Goal: Task Accomplishment & Management: Manage account settings

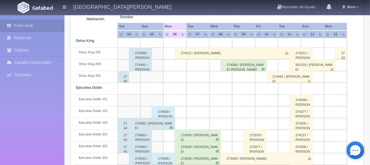
scroll to position [59, 0]
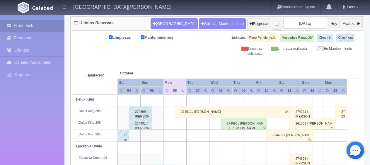
click at [197, 112] on div "274512 / Dolores Santos Lopez" at bounding box center [233, 112] width 116 height 12
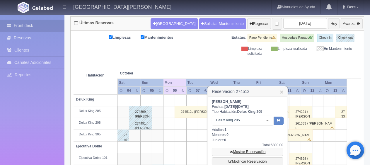
click at [241, 152] on link "Mostrar Reservación" at bounding box center [248, 152] width 72 height 8
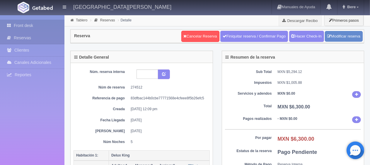
click at [16, 28] on link "Front desk" at bounding box center [32, 26] width 65 height 12
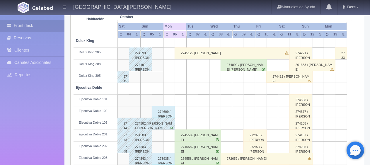
scroll to position [176, 0]
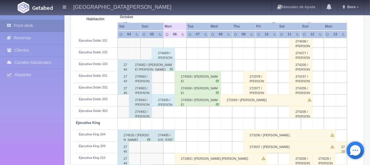
click at [201, 80] on div "274558 / Martha Parra" at bounding box center [198, 77] width 46 height 12
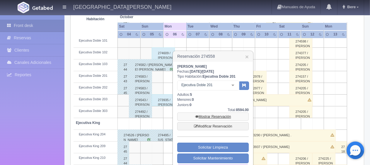
click at [206, 116] on link "Mostrar Reservación" at bounding box center [213, 117] width 72 height 8
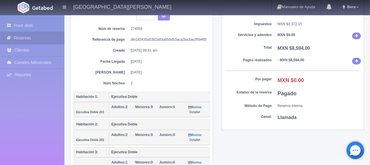
scroll to position [117, 0]
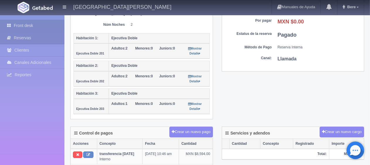
click at [48, 22] on link "Front desk" at bounding box center [32, 26] width 65 height 12
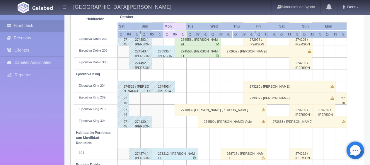
scroll to position [254, 0]
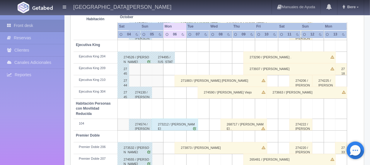
click at [230, 92] on div "274590 / Joaquin Fernandez Viejo" at bounding box center [232, 93] width 69 height 12
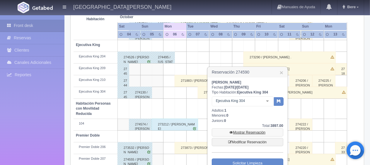
click at [238, 134] on link "Mostrar Reservación" at bounding box center [248, 132] width 72 height 8
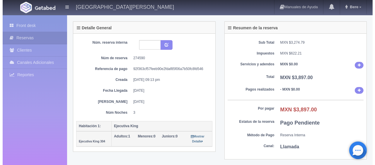
scroll to position [59, 0]
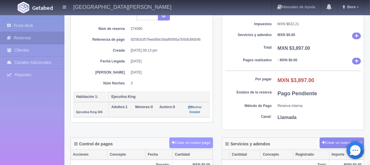
click at [182, 139] on button "Crear un nuevo pago" at bounding box center [191, 143] width 43 height 11
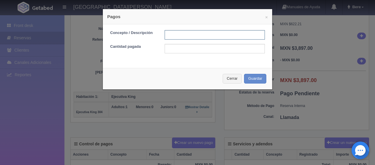
click at [178, 37] on input "text" at bounding box center [215, 34] width 100 height 9
type input "Total Efectivo"
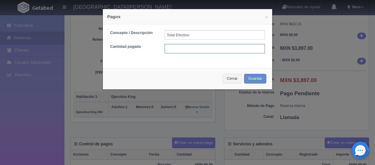
click at [182, 46] on input "text" at bounding box center [215, 48] width 100 height 9
type input "3897"
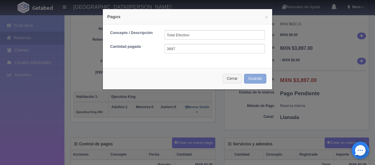
click at [248, 78] on button "Guardar" at bounding box center [255, 79] width 22 height 10
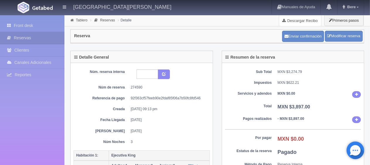
click at [303, 20] on link "Descargar Recibo" at bounding box center [301, 21] width 42 height 12
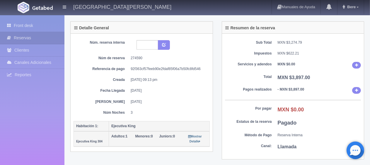
scroll to position [88, 0]
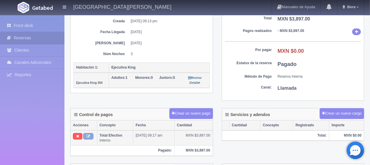
click at [85, 134] on button at bounding box center [88, 136] width 10 height 6
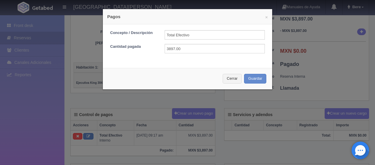
click at [94, 91] on div "× Pagos Concepto / Descripción Total Efectivo Cantidad pagada 3897.00 Cerrar Gu…" at bounding box center [187, 82] width 375 height 165
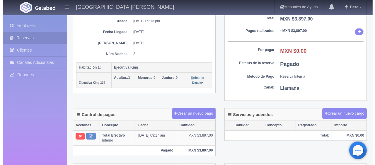
scroll to position [117, 0]
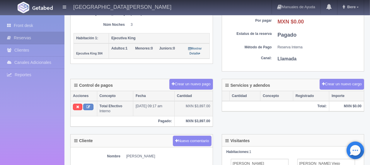
click at [86, 101] on th at bounding box center [84, 108] width 26 height 15
click at [85, 106] on button at bounding box center [88, 107] width 10 height 6
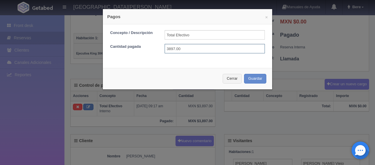
click at [169, 47] on input "3897.00" at bounding box center [215, 48] width 100 height 9
type input "3597.00"
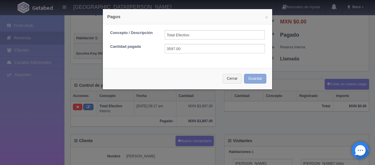
click at [258, 79] on button "Guardar" at bounding box center [255, 79] width 22 height 10
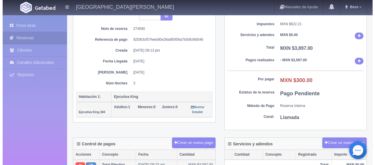
scroll to position [117, 0]
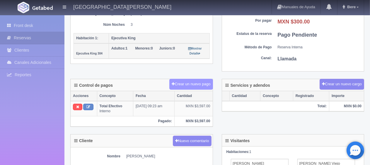
click at [192, 82] on button "Crear un nuevo pago" at bounding box center [191, 84] width 43 height 11
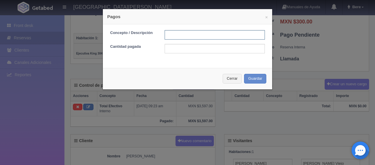
click at [172, 35] on input "text" at bounding box center [215, 34] width 100 height 9
type input "Descuento"
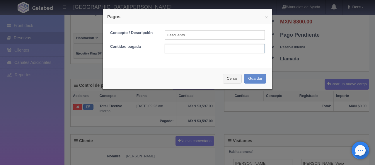
click at [185, 50] on input "text" at bounding box center [215, 48] width 100 height 9
type input "300"
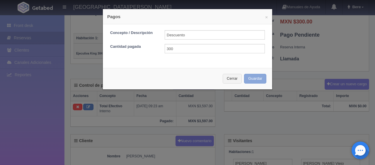
click at [252, 78] on button "Guardar" at bounding box center [255, 79] width 22 height 10
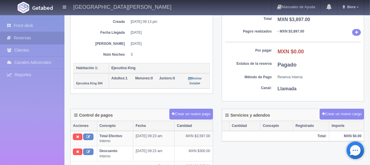
scroll to position [117, 0]
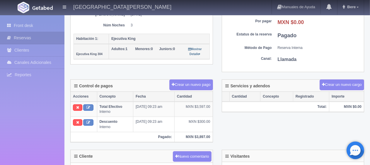
click at [196, 26] on dd "3" at bounding box center [168, 25] width 75 height 5
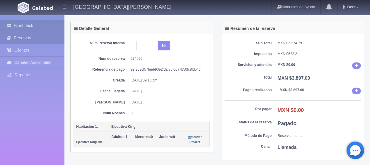
click at [19, 23] on link "Front desk" at bounding box center [32, 26] width 65 height 12
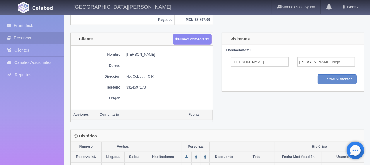
scroll to position [256, 0]
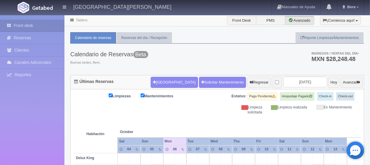
click at [221, 115] on th at bounding box center [215, 126] width 34 height 22
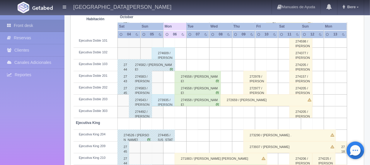
scroll to position [235, 0]
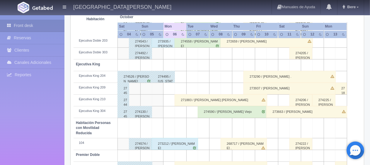
click at [202, 101] on div "271883 / [PERSON_NAME] [PERSON_NAME]" at bounding box center [221, 100] width 92 height 12
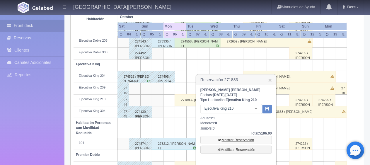
click at [222, 139] on link "Mostrar Reservación" at bounding box center [237, 140] width 72 height 8
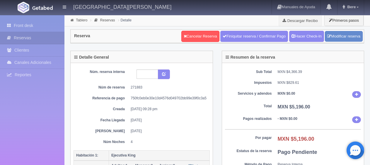
click at [38, 29] on link "Front desk" at bounding box center [32, 26] width 65 height 12
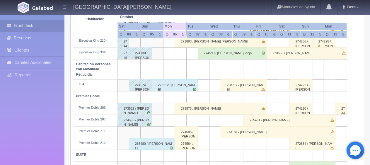
scroll to position [313, 0]
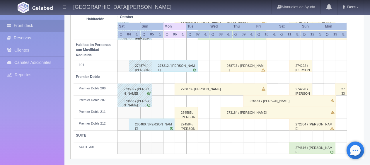
click at [200, 90] on div "273873 / lorenzo lopez" at bounding box center [221, 90] width 92 height 12
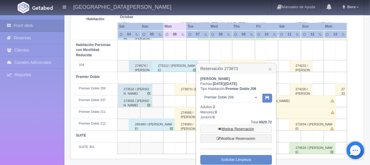
click at [232, 129] on link "Mostrar Reservación" at bounding box center [237, 129] width 72 height 8
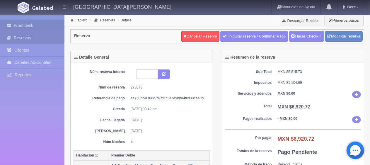
click at [28, 25] on link "Front desk" at bounding box center [32, 26] width 65 height 12
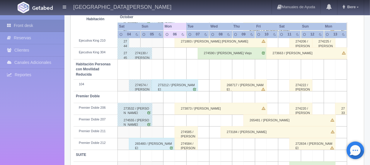
scroll to position [313, 0]
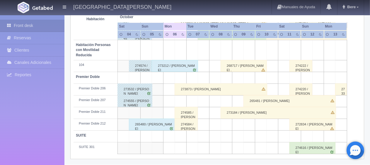
click at [182, 113] on div "274585 / Jose Pacheco ." at bounding box center [186, 113] width 23 height 12
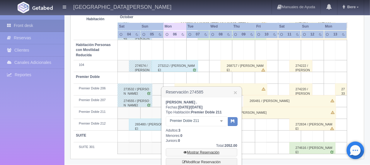
click at [202, 151] on link "Mostrar Reservación" at bounding box center [202, 152] width 72 height 8
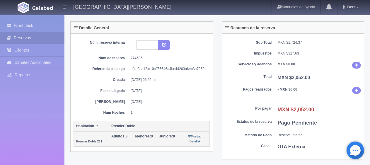
scroll to position [88, 0]
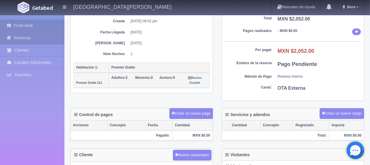
click at [23, 26] on link "Front desk" at bounding box center [32, 26] width 65 height 12
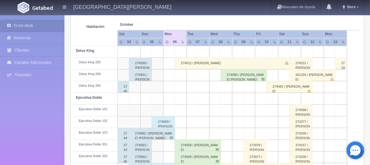
scroll to position [166, 0]
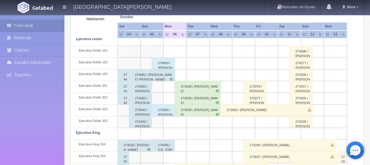
click at [162, 112] on div "273935 / [PERSON_NAME]" at bounding box center [163, 110] width 23 height 12
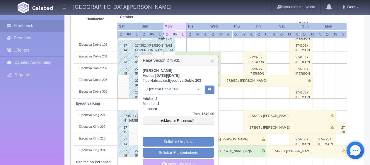
scroll to position [254, 0]
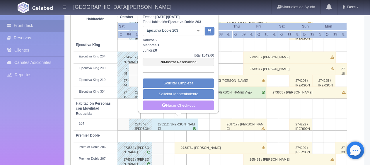
click at [171, 104] on link "Hacer Check-out" at bounding box center [179, 106] width 72 height 10
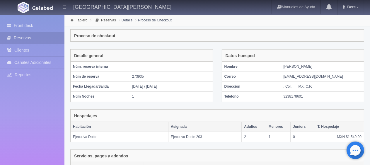
scroll to position [99, 0]
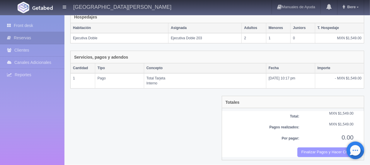
click at [325, 150] on button "Finalizar Pagos y Hacer Checkout" at bounding box center [326, 153] width 56 height 10
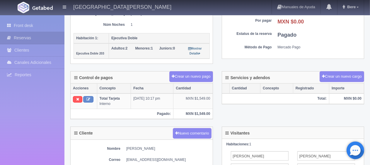
scroll to position [29, 0]
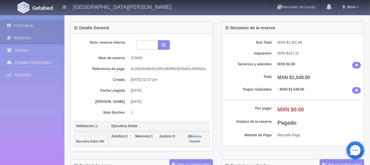
click at [13, 28] on icon at bounding box center [10, 26] width 7 height 6
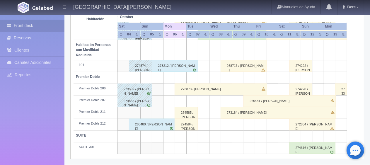
scroll to position [313, 0]
click at [306, 146] on div "274616 / [PERSON_NAME]" at bounding box center [313, 148] width 46 height 12
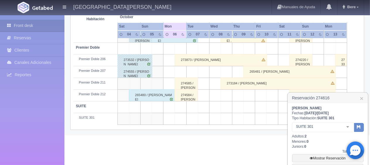
scroll to position [371, 0]
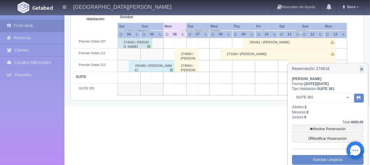
click at [362, 70] on link "×" at bounding box center [362, 69] width 4 height 6
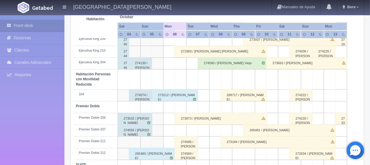
scroll to position [313, 0]
